Goal: Transaction & Acquisition: Book appointment/travel/reservation

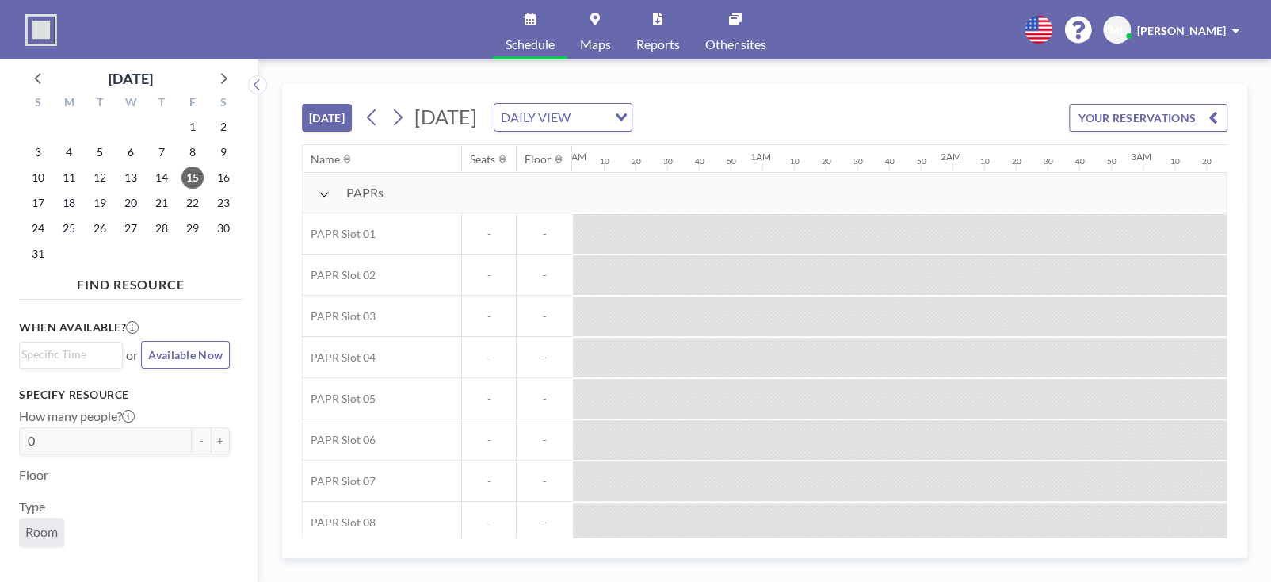
scroll to position [0, 2158]
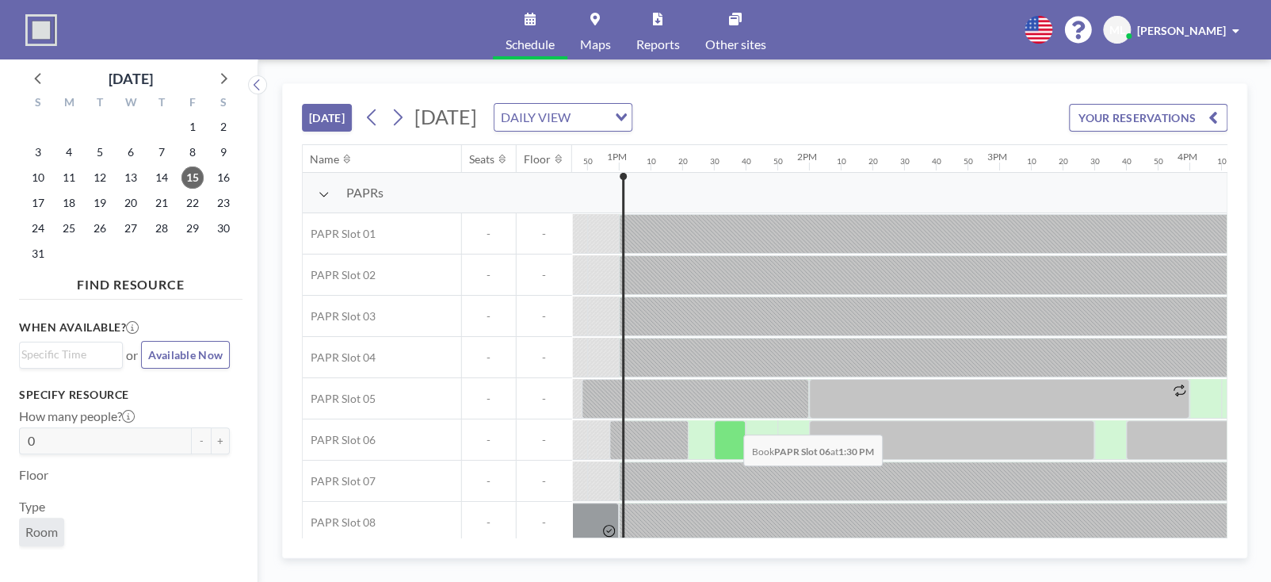
scroll to position [0, 2441]
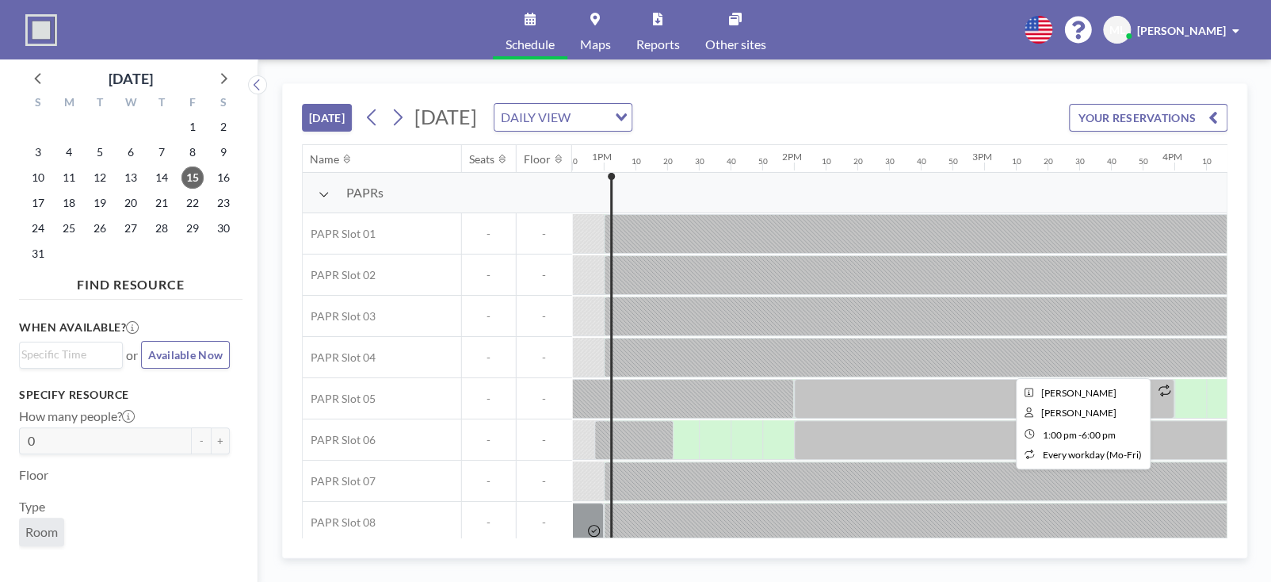
click at [713, 359] on div at bounding box center [1079, 358] width 951 height 40
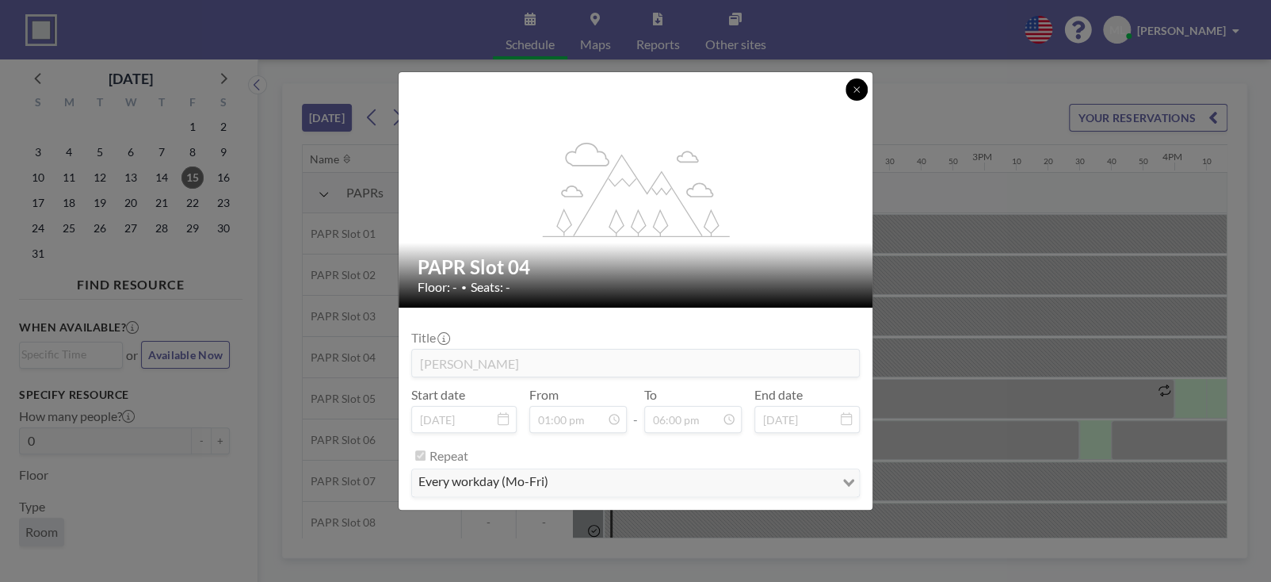
click at [854, 87] on icon at bounding box center [857, 90] width 10 height 10
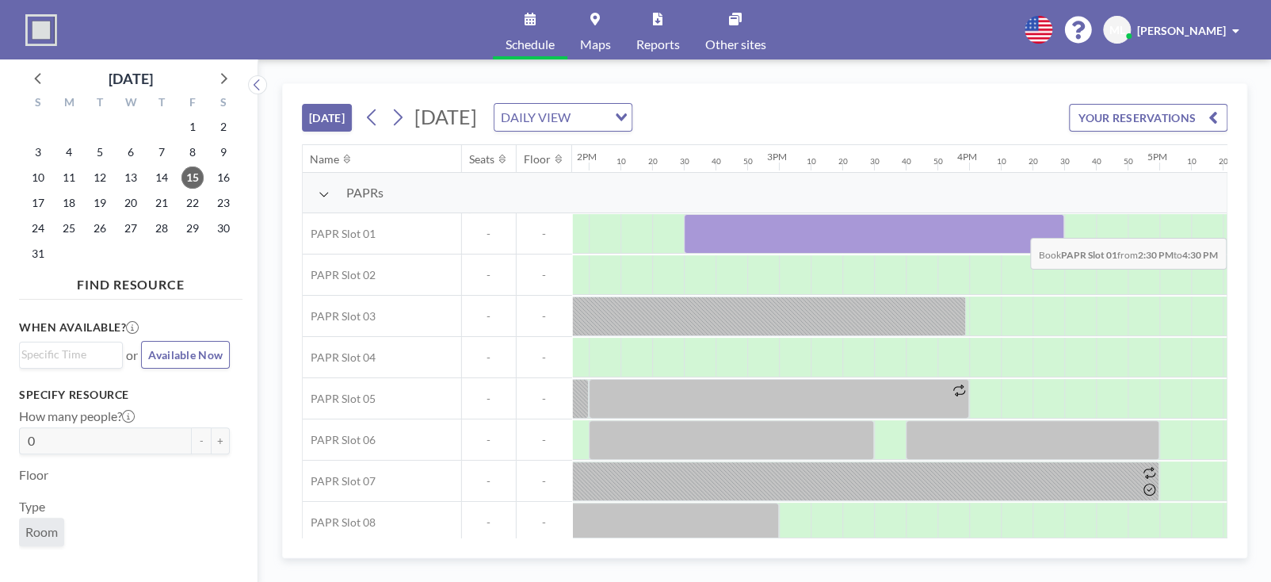
scroll to position [0, 2690]
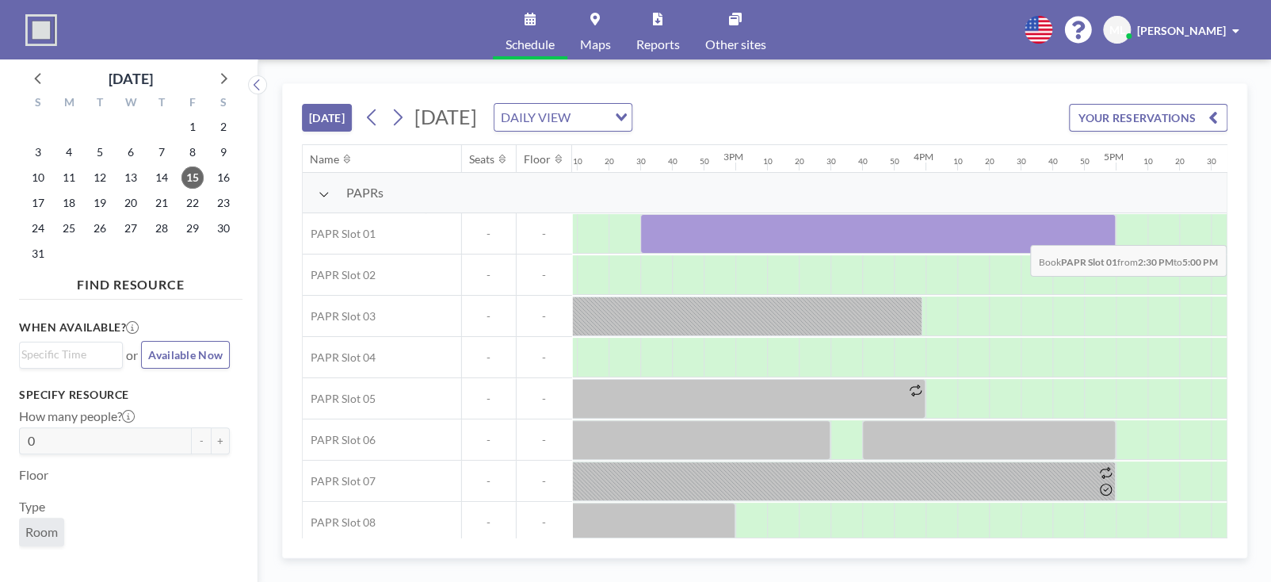
drag, startPoint x: 899, startPoint y: 228, endPoint x: 1097, endPoint y: 232, distance: 197.4
click at [1097, 232] on div at bounding box center [877, 234] width 475 height 40
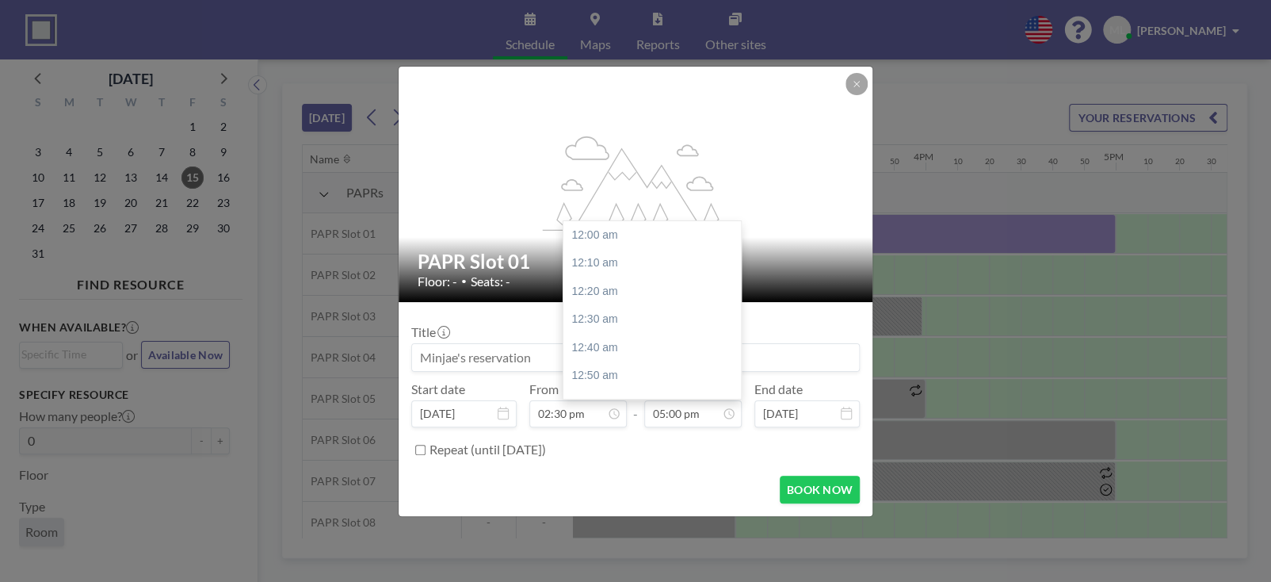
scroll to position [2875, 0]
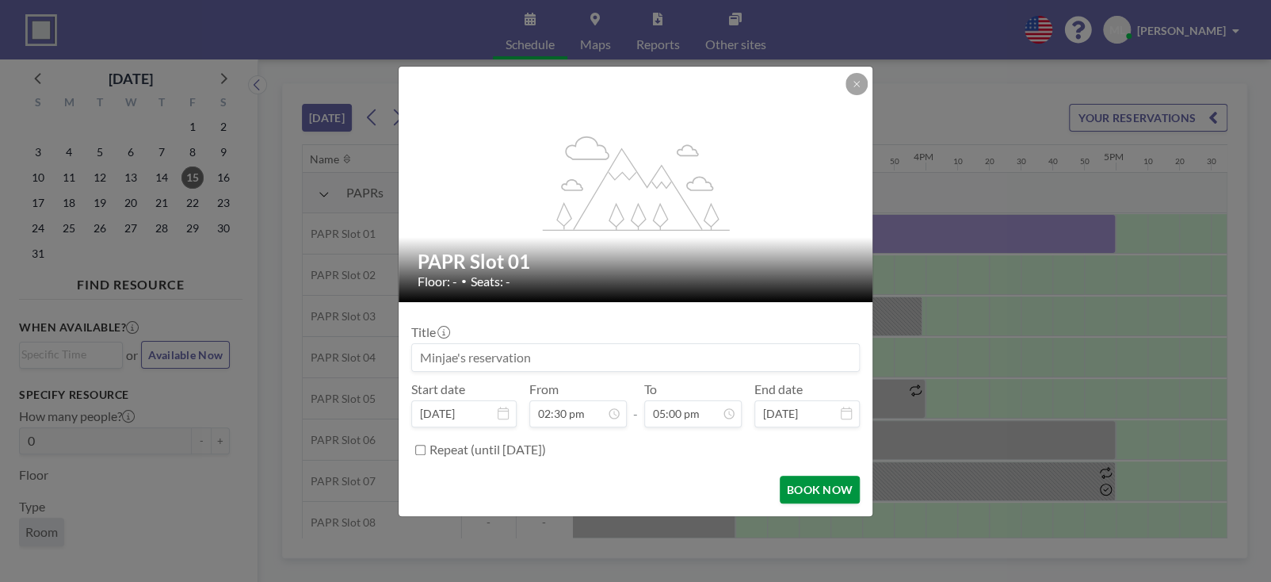
click at [813, 491] on button "BOOK NOW" at bounding box center [820, 489] width 80 height 28
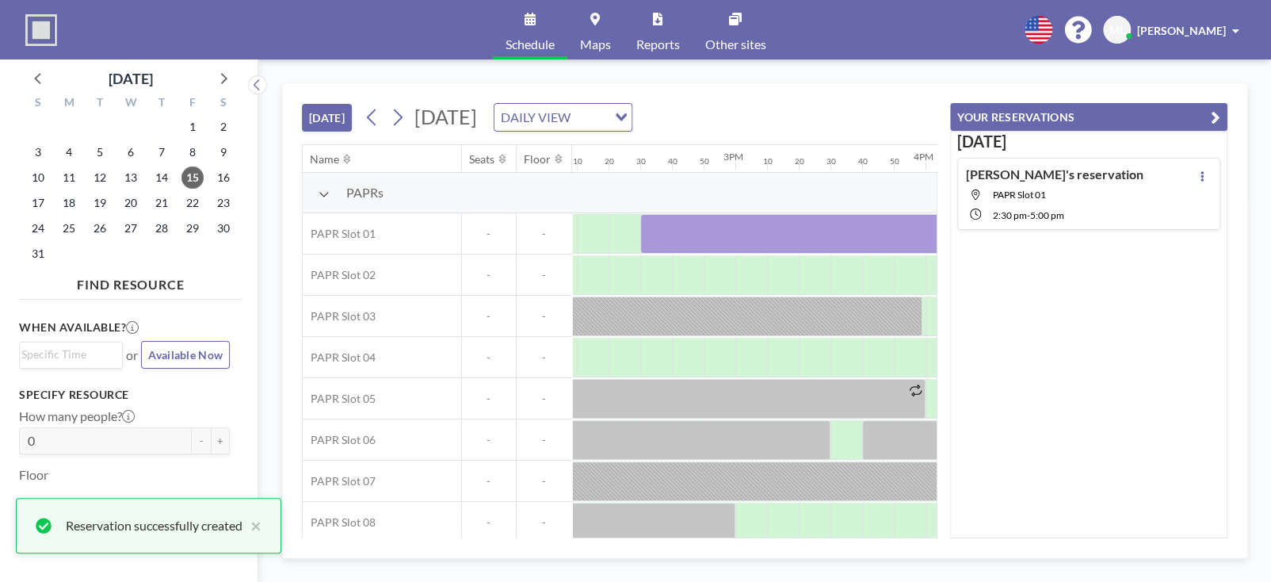
click at [1220, 114] on icon "button" at bounding box center [1216, 117] width 10 height 19
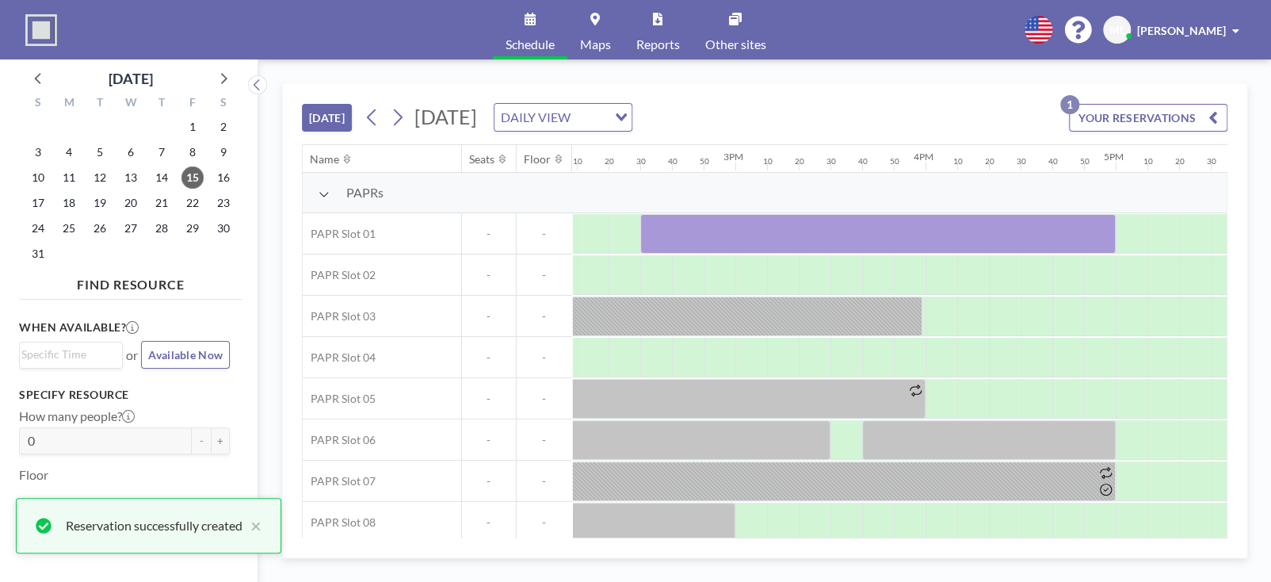
click at [896, 112] on div "TODAY Friday, August 15, 2025 DAILY VIEW Loading... YOUR RESERVATIONS 1" at bounding box center [765, 114] width 926 height 60
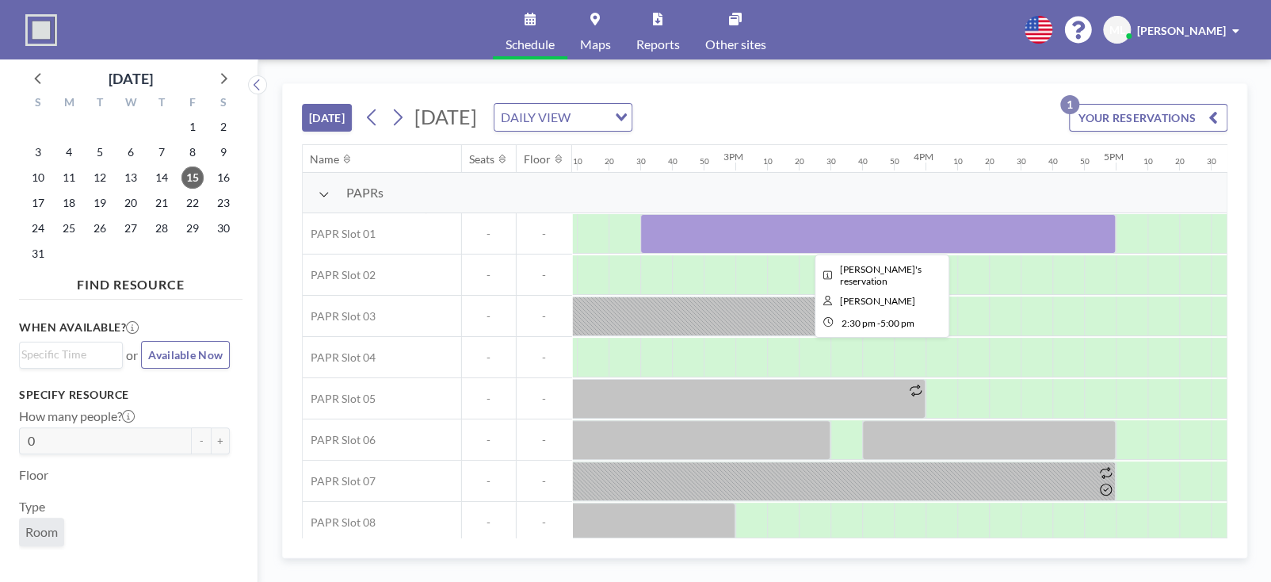
drag, startPoint x: 660, startPoint y: 235, endPoint x: 820, endPoint y: 235, distance: 160.1
click at [820, 235] on div at bounding box center [877, 234] width 475 height 40
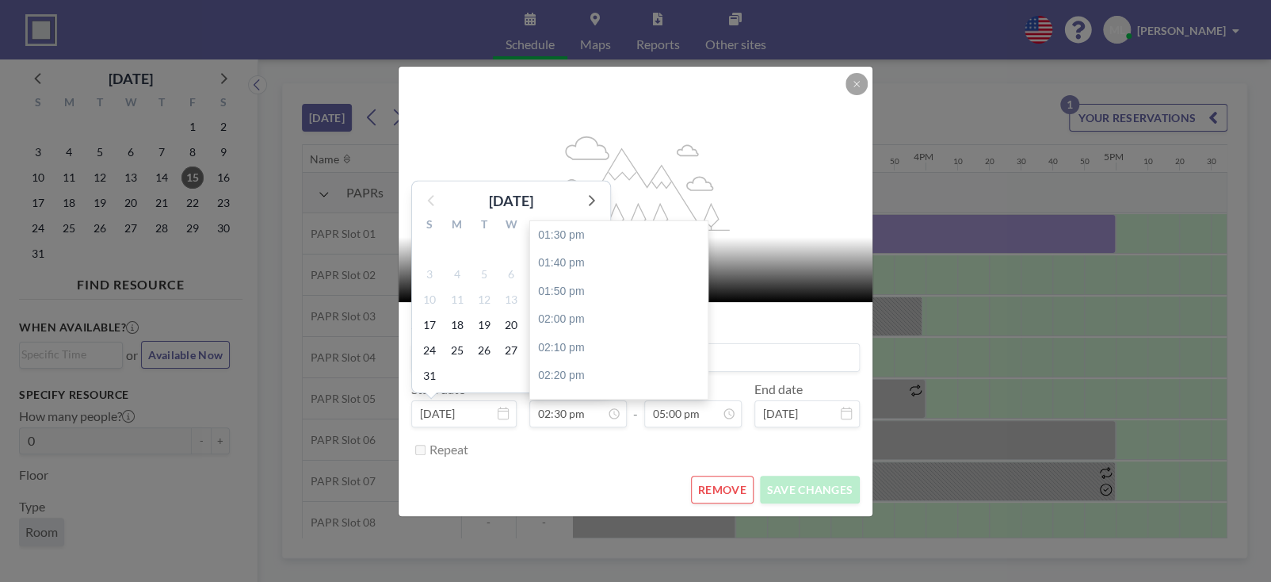
scroll to position [168, 0]
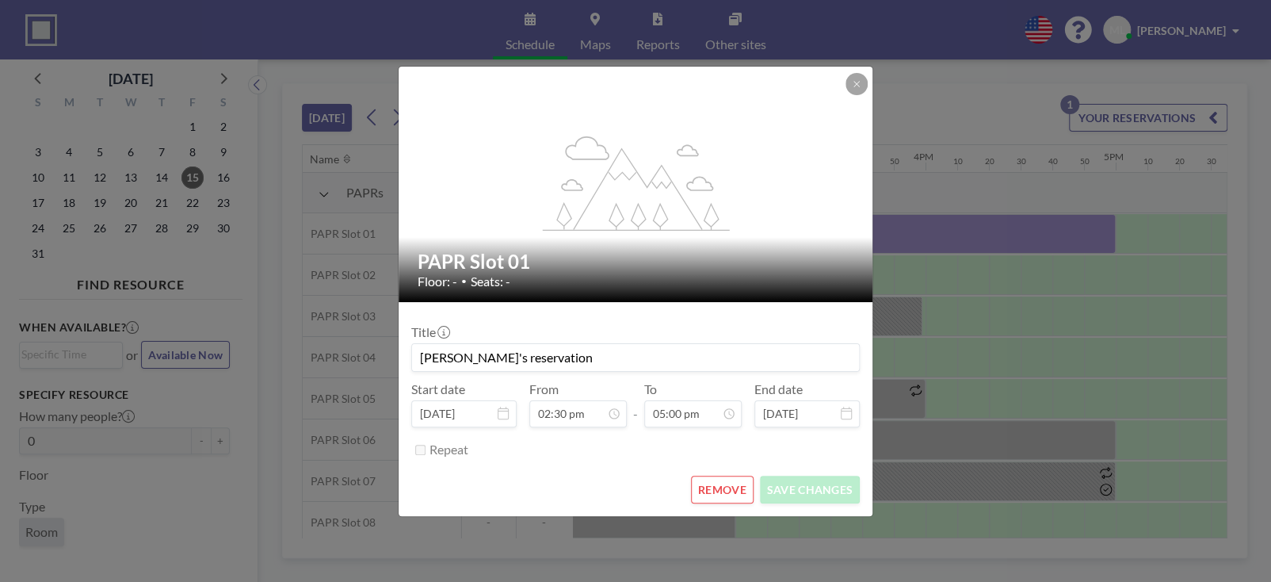
click at [736, 483] on button "REMOVE" at bounding box center [722, 489] width 63 height 28
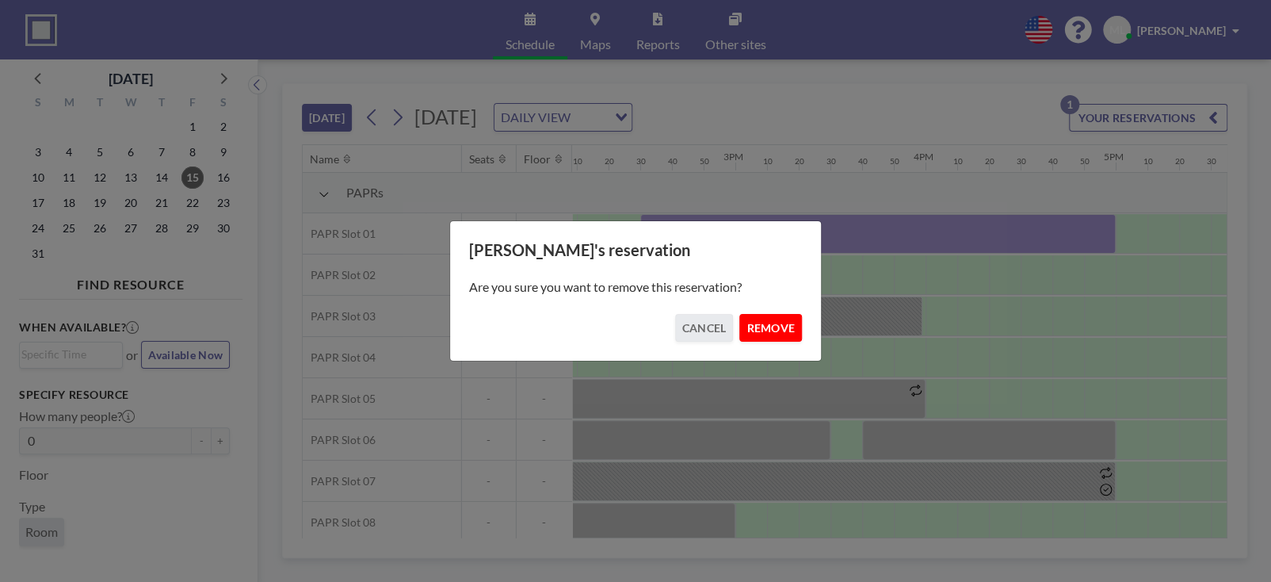
click at [773, 326] on button "REMOVE" at bounding box center [770, 328] width 63 height 28
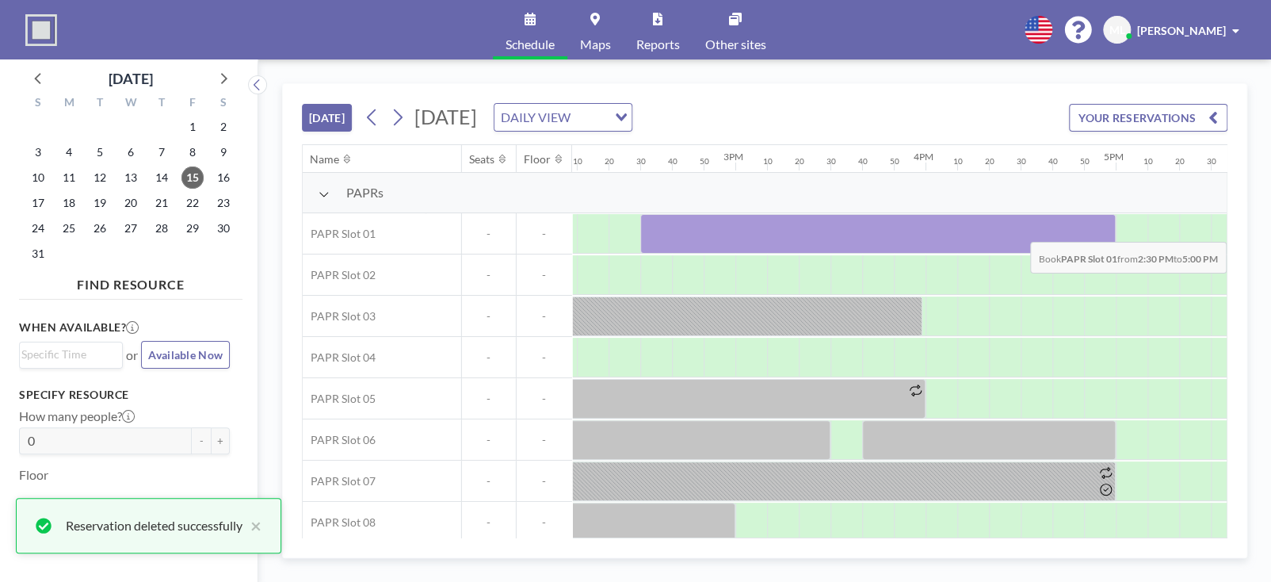
drag, startPoint x: 652, startPoint y: 231, endPoint x: 1104, endPoint y: 229, distance: 451.7
click at [1104, 229] on div at bounding box center [877, 234] width 475 height 40
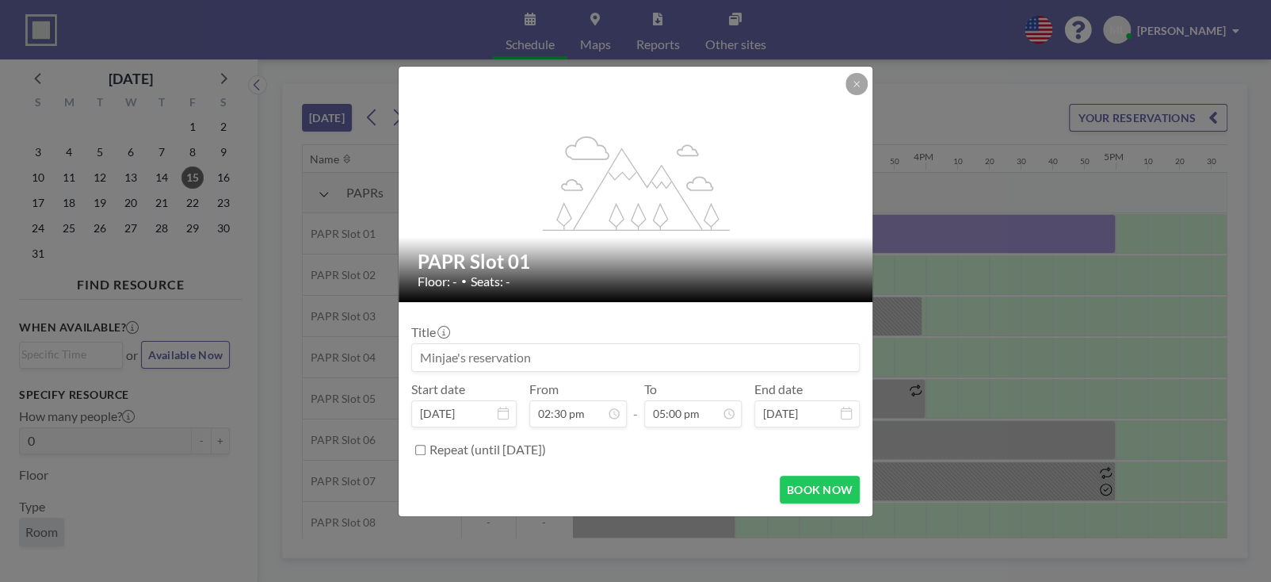
click at [420, 445] on input "Repeat (until August 15, 2027)" at bounding box center [420, 450] width 10 height 10
checkbox input "true"
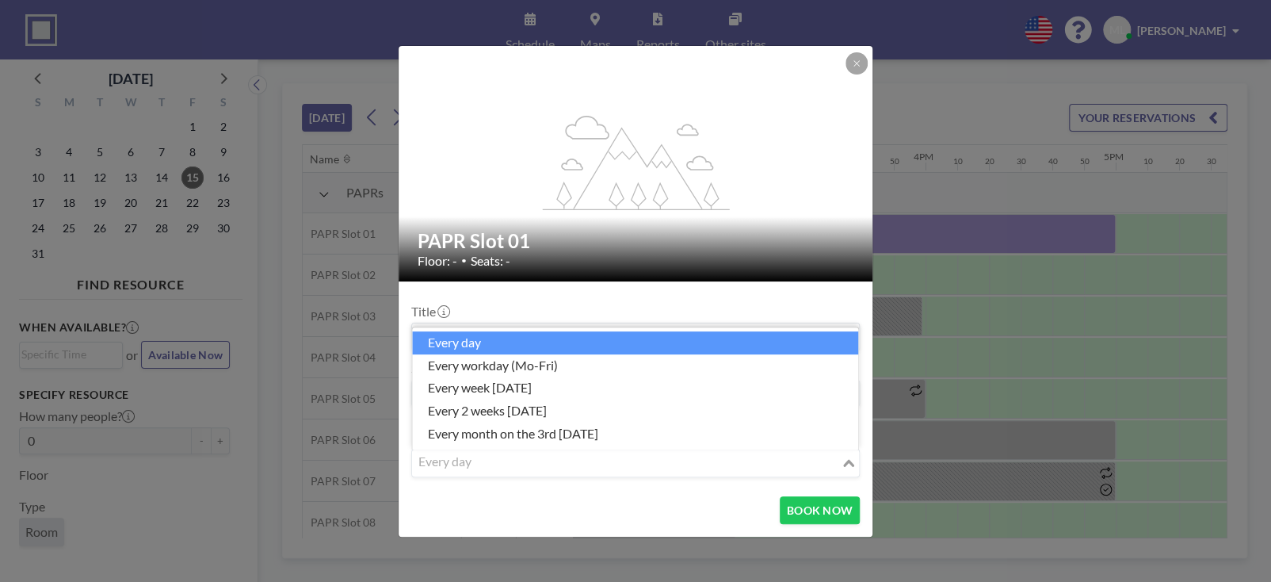
click at [613, 456] on input "Search for option" at bounding box center [627, 462] width 426 height 21
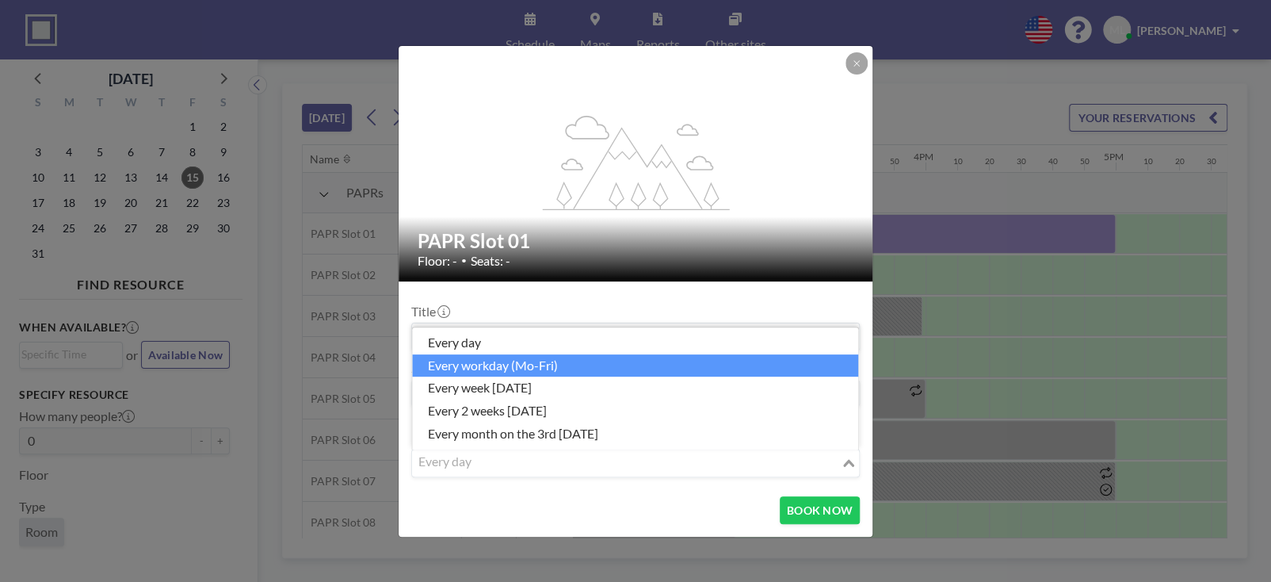
click at [554, 369] on li "every workday (Mo-Fri)" at bounding box center [635, 365] width 446 height 23
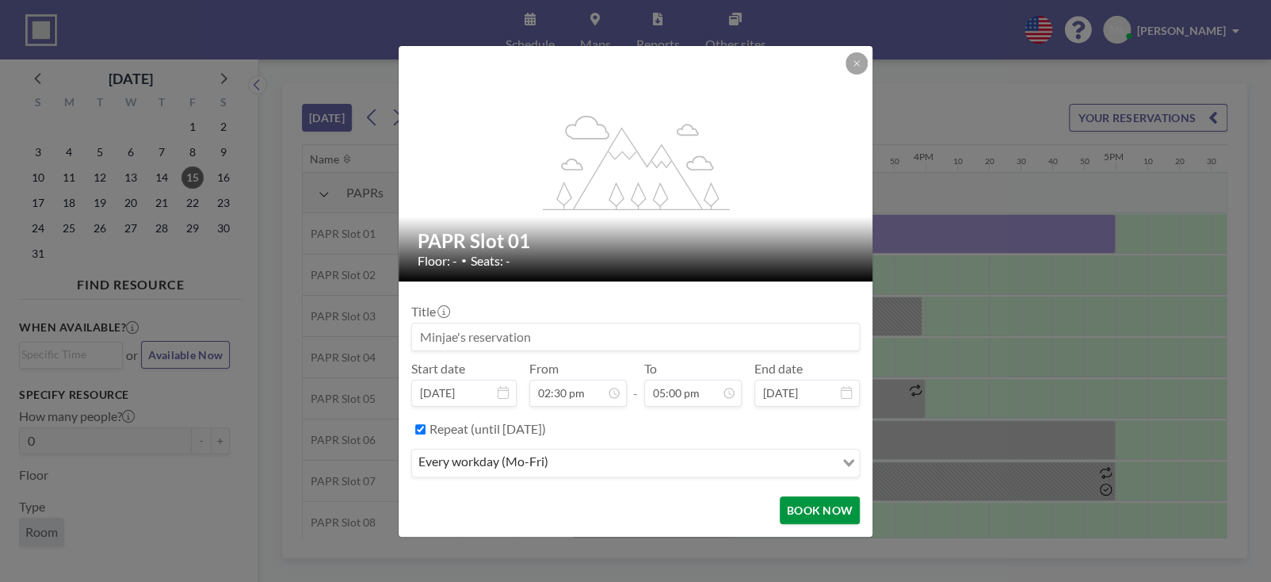
click at [808, 505] on button "BOOK NOW" at bounding box center [820, 510] width 80 height 28
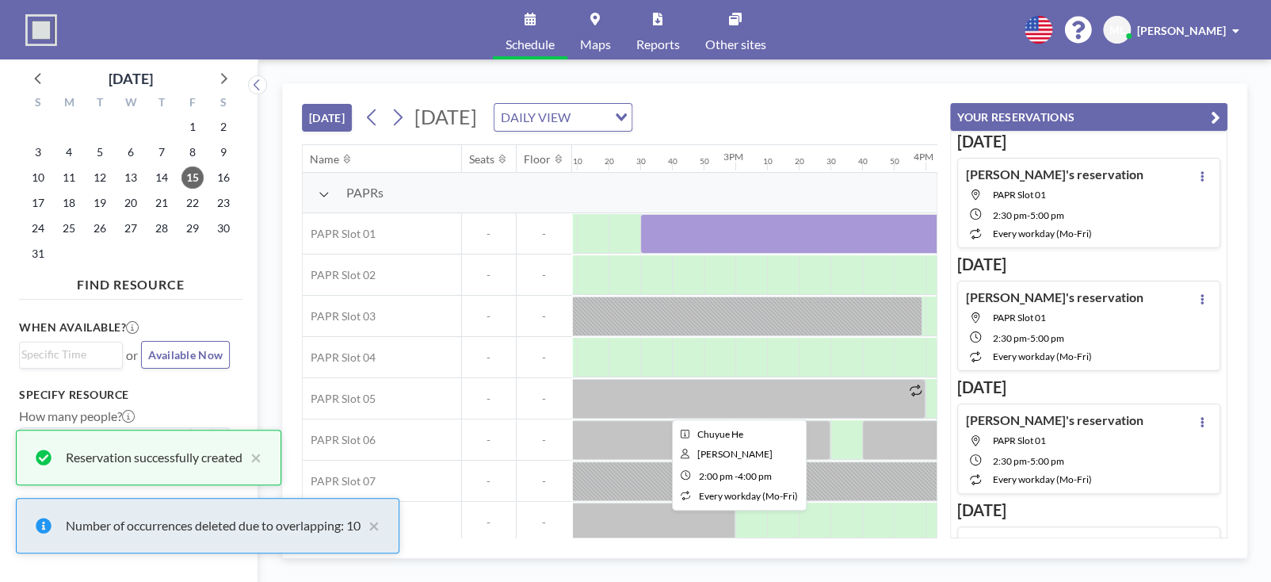
scroll to position [0, 0]
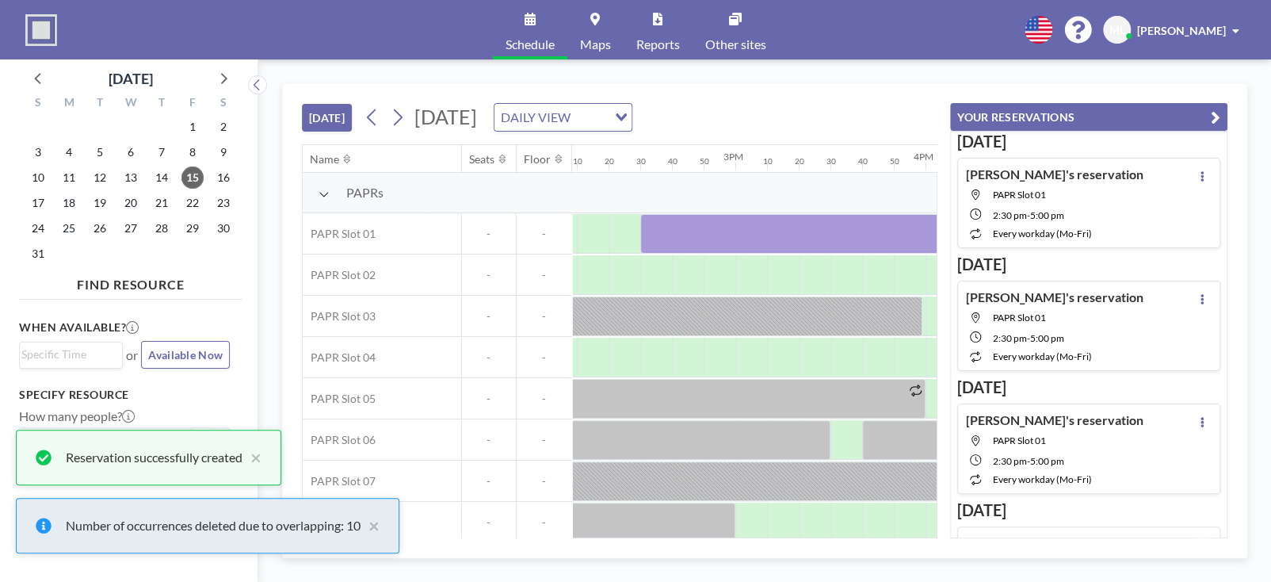
click at [1215, 113] on icon "button" at bounding box center [1216, 117] width 10 height 19
